Goal: Task Accomplishment & Management: Manage account settings

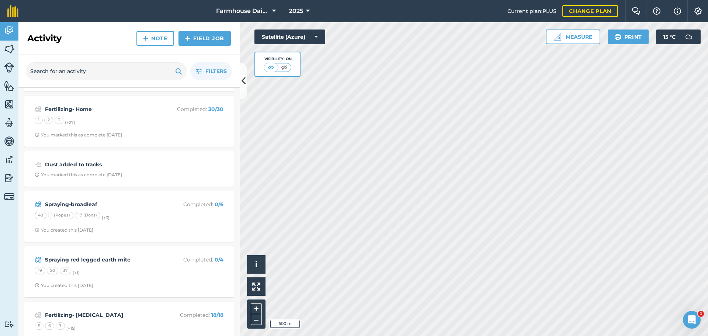
scroll to position [184, 0]
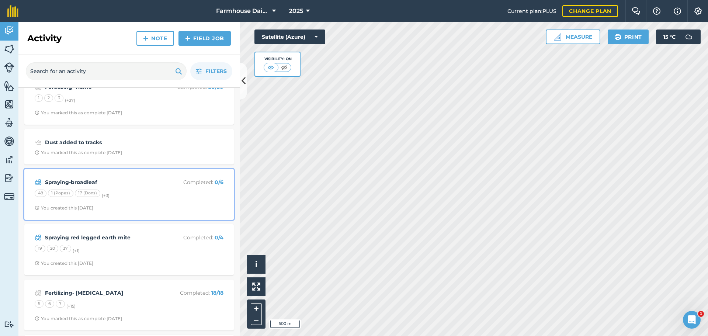
click at [117, 192] on div "48 1 (Popes) 17 (Dons) (+ 3 )" at bounding box center [129, 194] width 189 height 10
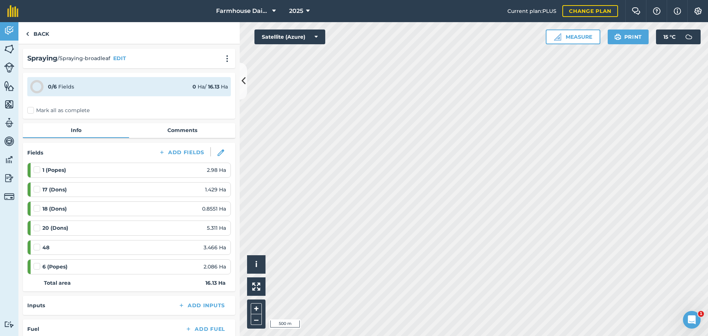
click at [30, 112] on label "Mark all as complete" at bounding box center [58, 111] width 62 height 8
click at [30, 111] on input "Mark all as complete" at bounding box center [29, 109] width 5 height 5
checkbox input "false"
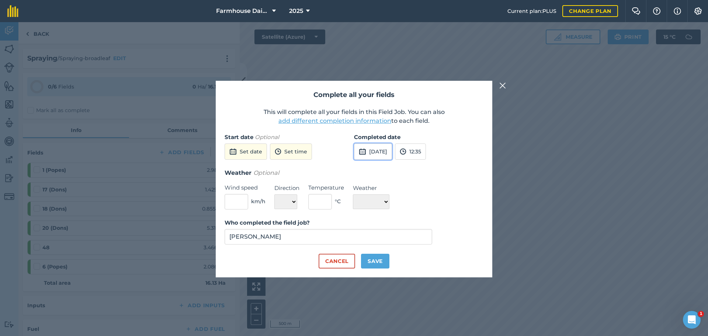
click at [374, 154] on button "[DATE]" at bounding box center [373, 151] width 38 height 16
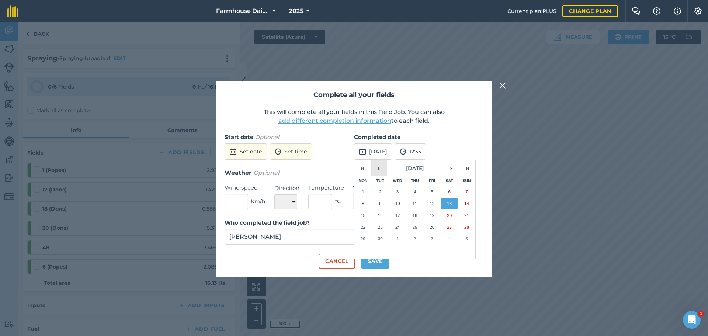
click at [378, 168] on button "‹" at bounding box center [378, 168] width 16 height 16
click at [429, 225] on abbr "22" at bounding box center [431, 226] width 5 height 5
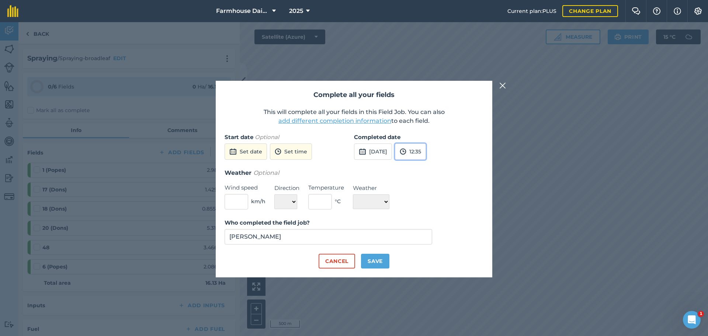
click at [426, 151] on button "12:35" at bounding box center [410, 151] width 31 height 16
click at [428, 209] on button "15:00" at bounding box center [412, 212] width 35 height 12
click at [236, 203] on input "text" at bounding box center [236, 201] width 24 height 15
type input "15"
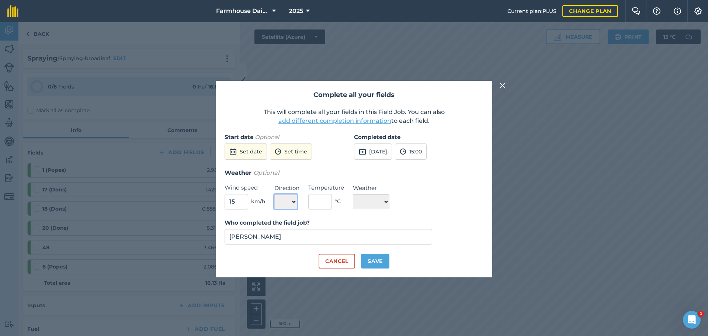
click at [289, 203] on select "N NE E SE S SW W NW" at bounding box center [285, 201] width 23 height 15
select select "W"
click at [274, 194] on select "N NE E SE S SW W NW" at bounding box center [285, 201] width 23 height 15
click at [319, 190] on label "Temperature" at bounding box center [326, 187] width 36 height 9
click at [319, 199] on input "text" at bounding box center [320, 201] width 24 height 15
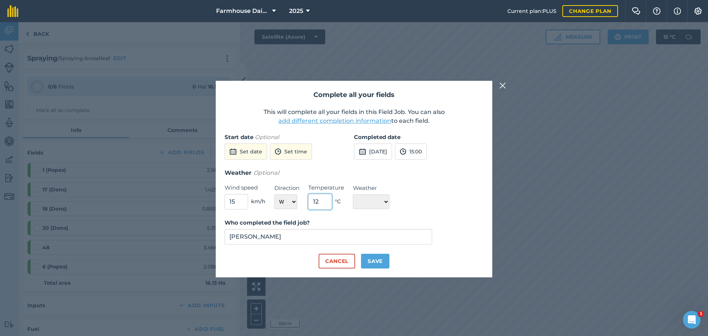
type input "12"
click at [375, 200] on select "☀️ Sunny 🌧 Rainy ⛅️ Cloudy 🌨 Snow ❄️ Icy" at bounding box center [371, 201] width 36 height 15
select select "Cloudy"
click at [353, 194] on select "☀️ Sunny 🌧 Rainy ⛅️ Cloudy 🌨 Snow ❄️ Icy" at bounding box center [371, 201] width 36 height 15
click at [381, 262] on button "Save" at bounding box center [375, 261] width 28 height 15
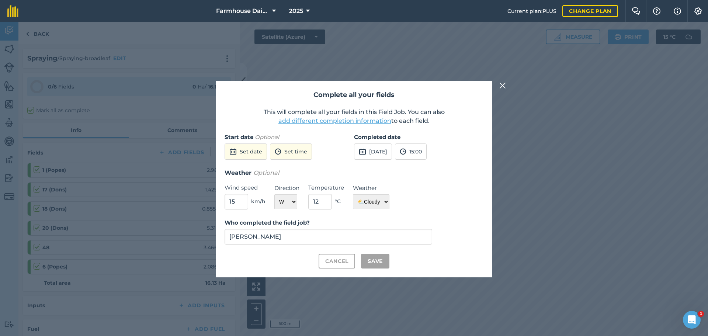
checkbox input "true"
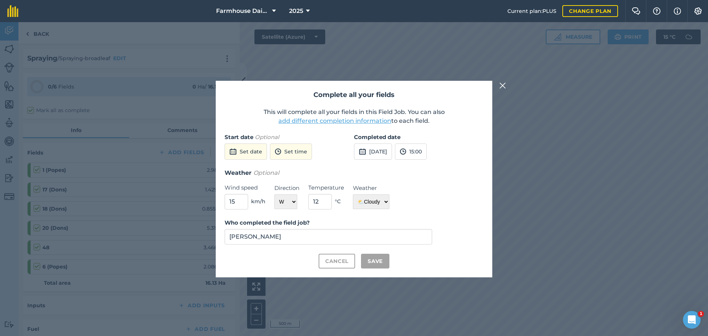
checkbox input "true"
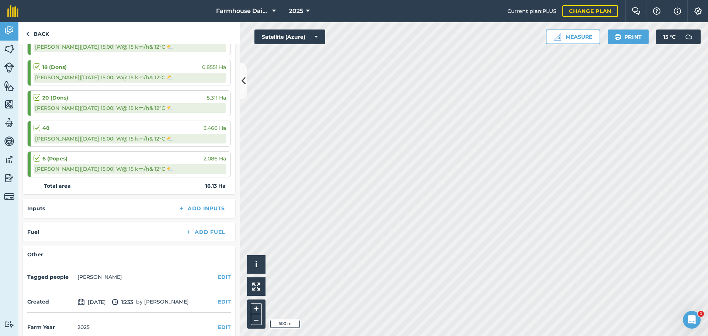
scroll to position [174, 0]
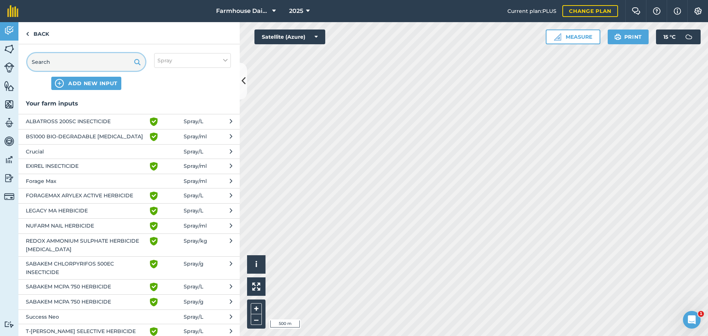
click at [64, 59] on input "text" at bounding box center [86, 62] width 118 height 18
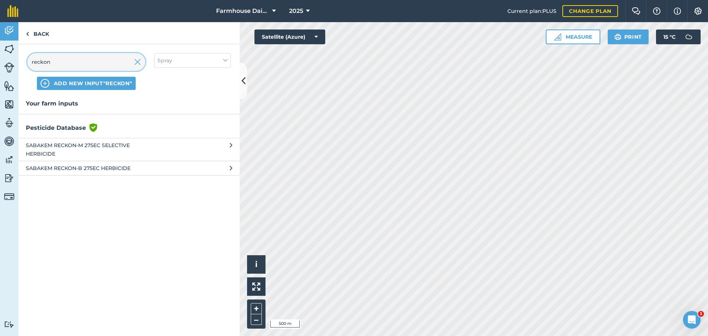
type input "reckon"
click at [85, 147] on span "SABAKEM RECKON-M 275EC SELECTIVE HERBICIDE" at bounding box center [86, 149] width 121 height 17
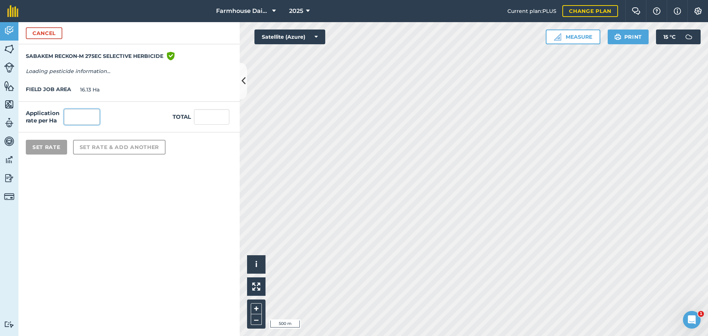
click at [88, 120] on input "text" at bounding box center [81, 116] width 35 height 15
type input "1"
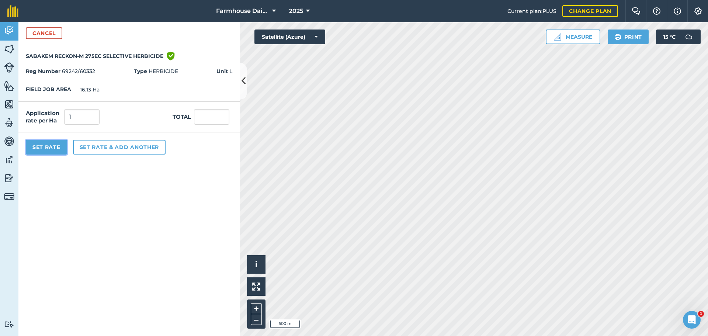
type input "16.13"
click at [53, 149] on button "Set Rate" at bounding box center [46, 147] width 41 height 15
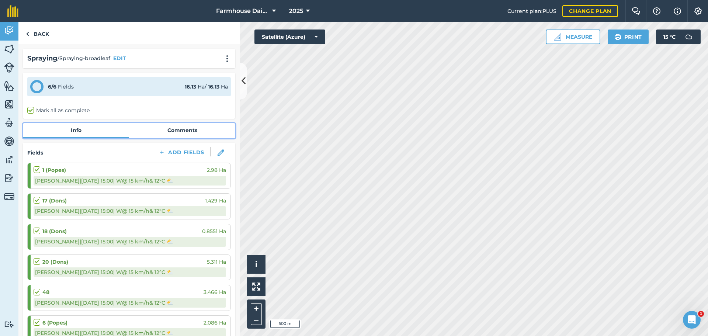
click at [172, 128] on link "Comments" at bounding box center [182, 130] width 106 height 14
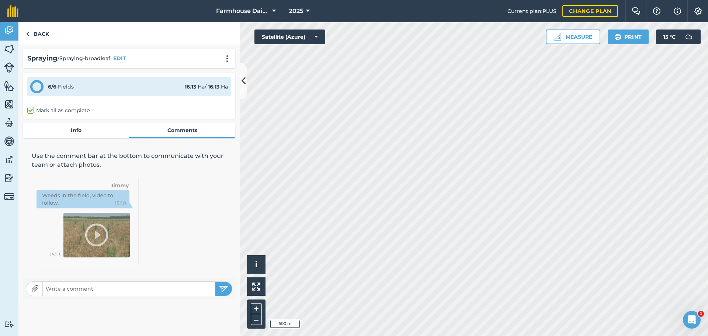
click at [110, 287] on input "text" at bounding box center [129, 288] width 172 height 10
type input "Withhold until 29/8"
click at [215, 282] on button "submit" at bounding box center [223, 289] width 17 height 14
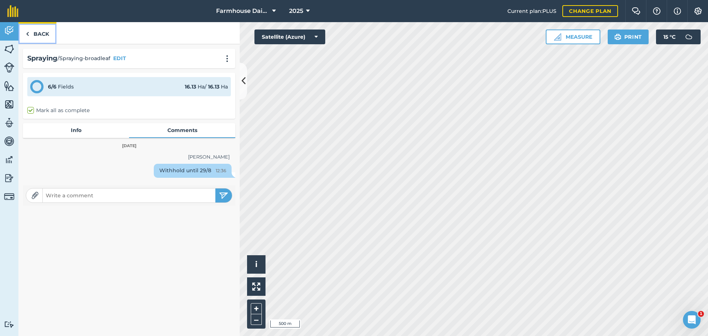
click at [31, 32] on link "Back" at bounding box center [37, 33] width 38 height 22
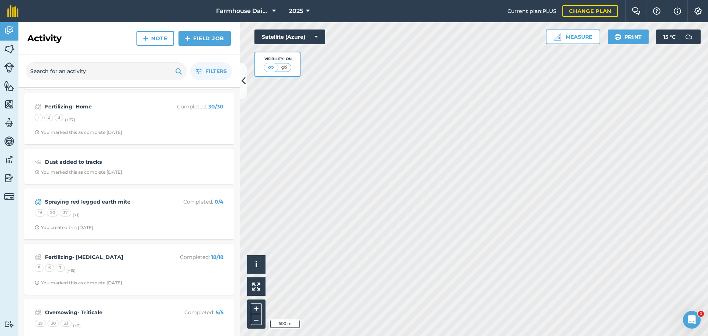
scroll to position [221, 0]
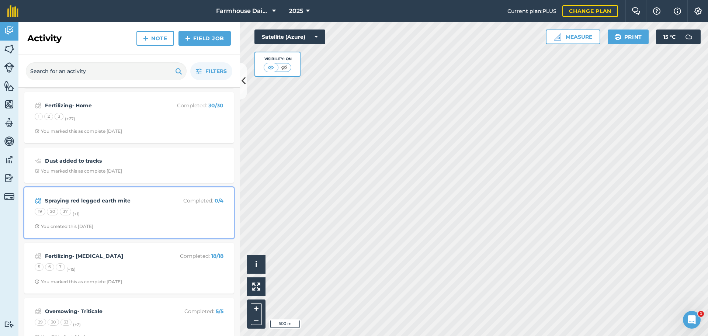
click at [115, 212] on div "19 20 37 (+ 1 )" at bounding box center [129, 213] width 189 height 10
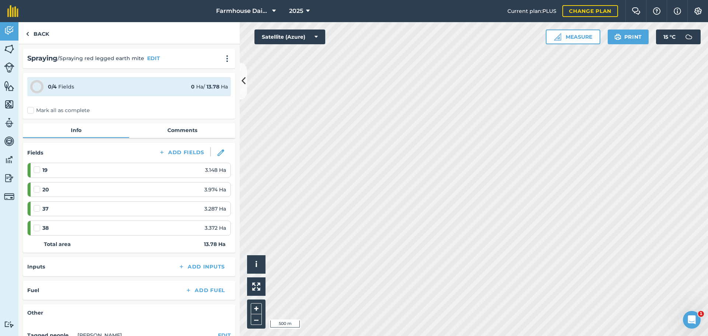
click at [31, 109] on label "Mark all as complete" at bounding box center [58, 111] width 62 height 8
click at [31, 109] on input "Mark all as complete" at bounding box center [29, 109] width 5 height 5
checkbox input "false"
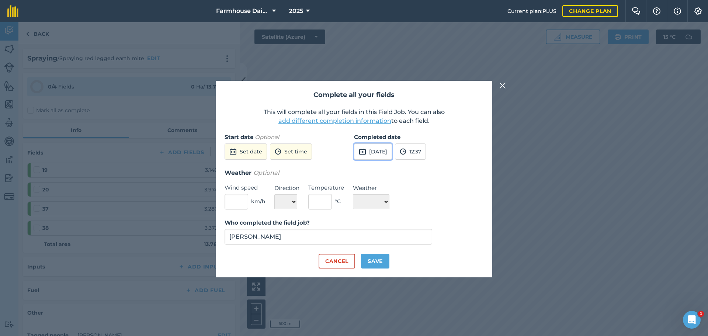
click at [391, 152] on button "[DATE]" at bounding box center [373, 151] width 38 height 16
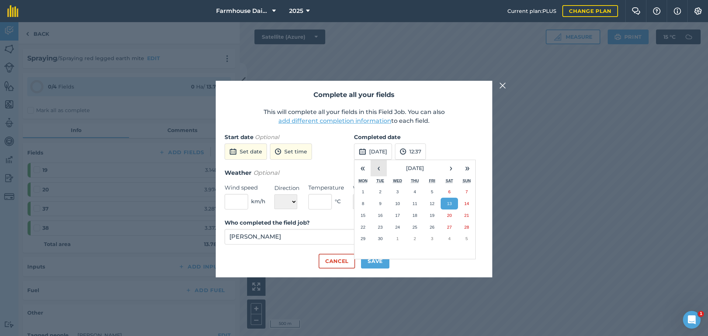
click at [374, 167] on button "‹" at bounding box center [378, 168] width 16 height 16
click at [437, 227] on button "22" at bounding box center [431, 227] width 17 height 12
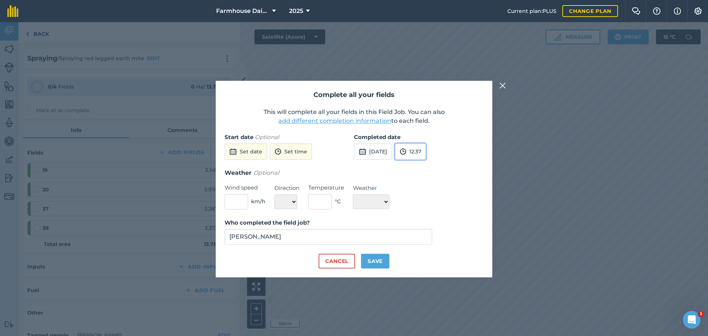
click at [426, 158] on button "12:37" at bounding box center [410, 151] width 31 height 16
click at [464, 172] on h3 "Weather Optional" at bounding box center [353, 173] width 259 height 10
click at [397, 174] on h3 "Weather Optional" at bounding box center [353, 173] width 259 height 10
click at [430, 177] on button "12:00" at bounding box center [412, 178] width 35 height 12
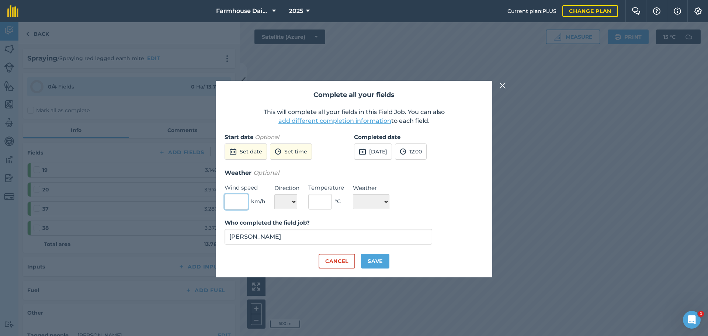
click at [241, 202] on input "text" at bounding box center [236, 201] width 24 height 15
type input "15"
click at [291, 207] on select "N NE E SE S SW W NW" at bounding box center [285, 201] width 23 height 15
select select "W"
click at [274, 194] on select "N NE E SE S SW W NW" at bounding box center [285, 201] width 23 height 15
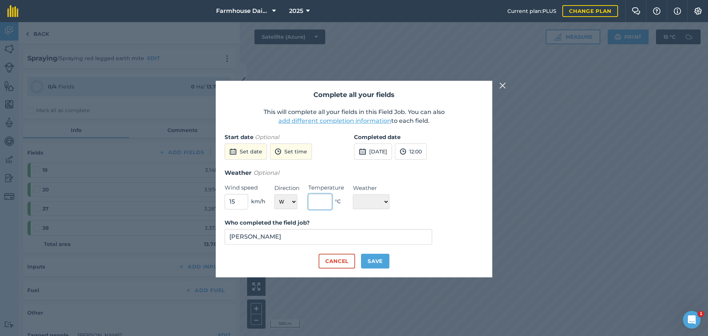
click at [321, 207] on input "text" at bounding box center [320, 201] width 24 height 15
type input "12"
click at [380, 206] on select "☀️ Sunny 🌧 Rainy ⛅️ Cloudy 🌨 Snow ❄️ Icy" at bounding box center [371, 201] width 36 height 15
select select "Cloudy"
click at [353, 194] on select "☀️ Sunny 🌧 Rainy ⛅️ Cloudy 🌨 Snow ❄️ Icy" at bounding box center [371, 201] width 36 height 15
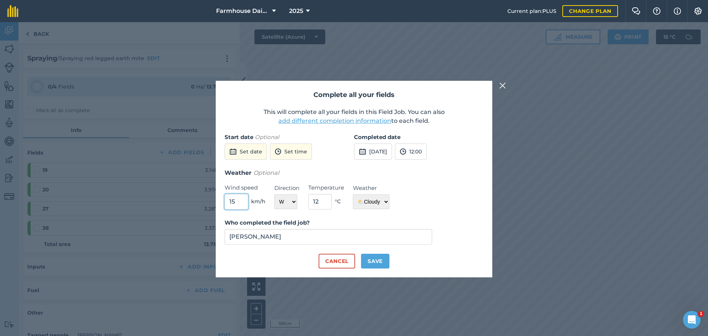
click at [231, 202] on input "15" at bounding box center [236, 201] width 24 height 15
type input "12"
click at [378, 261] on button "Save" at bounding box center [375, 261] width 28 height 15
checkbox input "true"
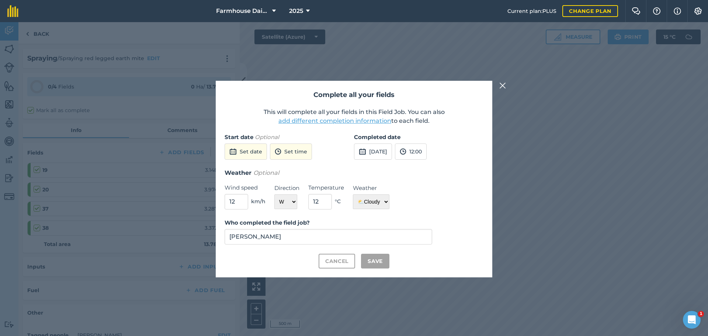
checkbox input "true"
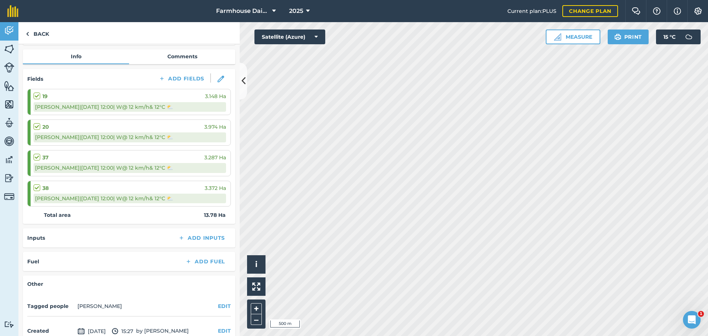
scroll to position [113, 0]
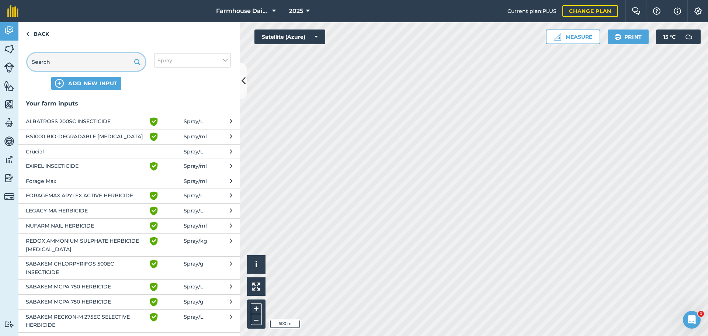
click at [60, 63] on input "text" at bounding box center [86, 62] width 118 height 18
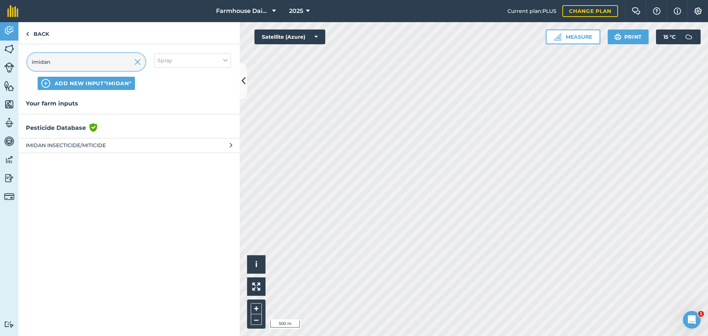
type input "imidan"
click at [67, 143] on span "IMIDAN INSECTICIDE/MITICIDE" at bounding box center [86, 145] width 121 height 8
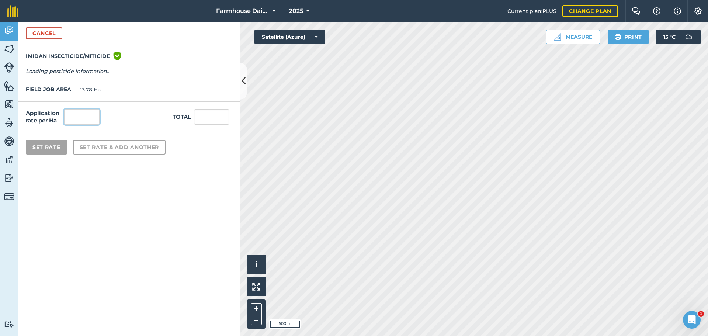
click at [87, 117] on input "text" at bounding box center [81, 116] width 35 height 15
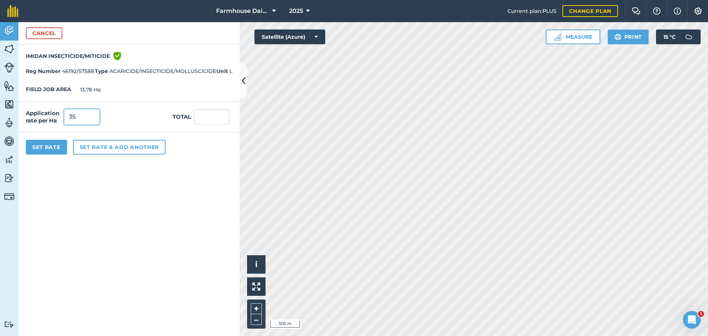
type input "3"
type input "0.350"
click at [50, 144] on button "Set Rate" at bounding box center [46, 147] width 41 height 15
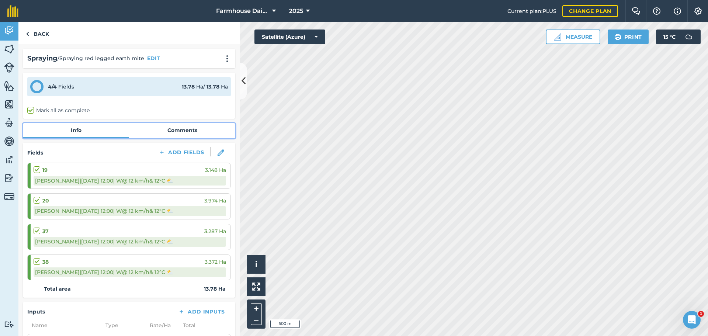
click at [169, 133] on link "Comments" at bounding box center [182, 130] width 106 height 14
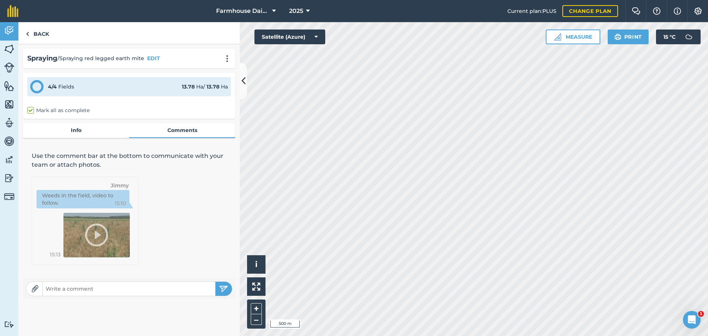
click at [117, 290] on input "text" at bounding box center [129, 288] width 172 height 10
type input "w"
type input "Withhold until 24/8"
click at [224, 290] on img "submit" at bounding box center [223, 288] width 9 height 9
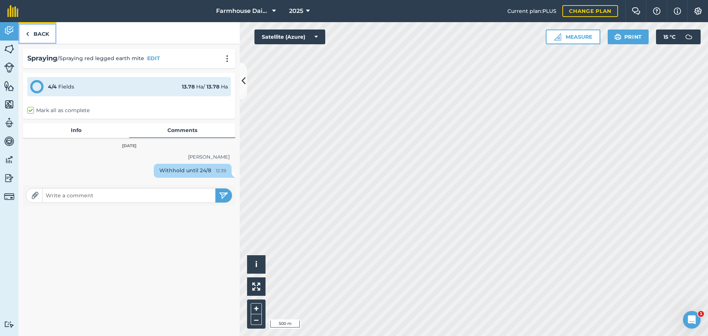
click at [29, 30] on img at bounding box center [27, 33] width 3 height 9
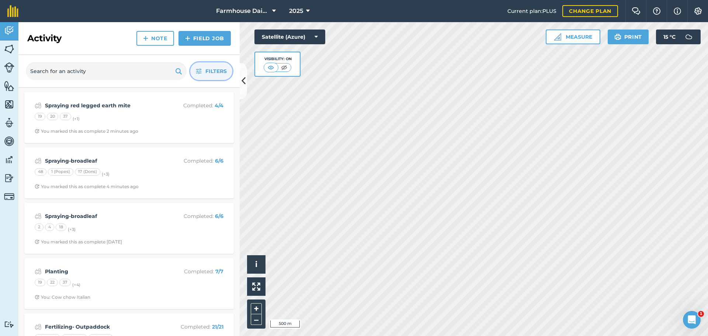
click at [209, 72] on span "Filters" at bounding box center [215, 71] width 21 height 8
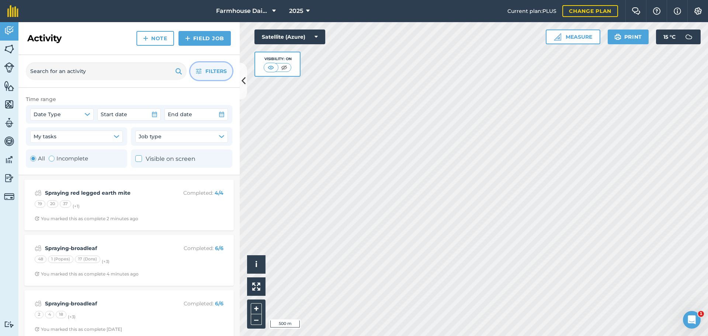
click at [50, 157] on div "Toggle Activity" at bounding box center [52, 159] width 6 height 6
radio input "false"
radio input "true"
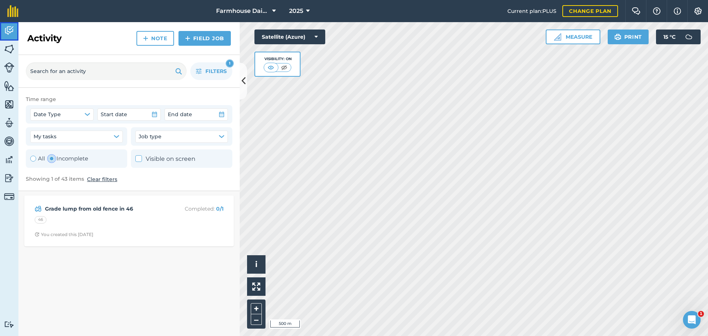
click at [4, 31] on img at bounding box center [9, 30] width 10 height 11
